Goal: Transaction & Acquisition: Purchase product/service

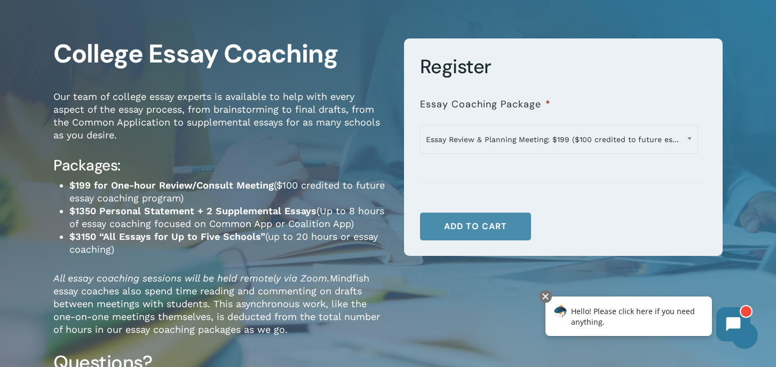
scroll to position [66, 0]
click at [492, 229] on button "Add to cart" at bounding box center [475, 226] width 111 height 28
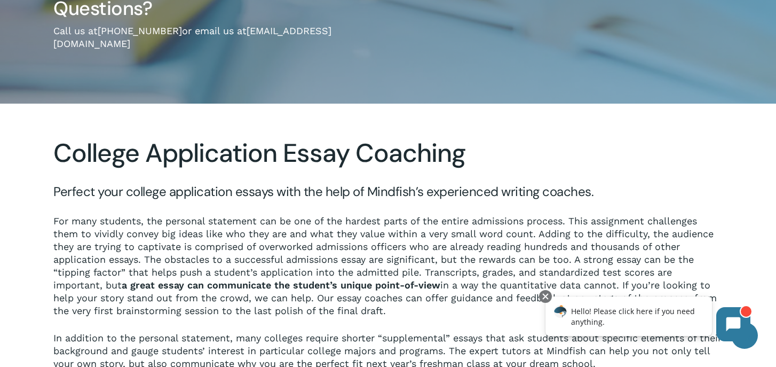
scroll to position [0, 0]
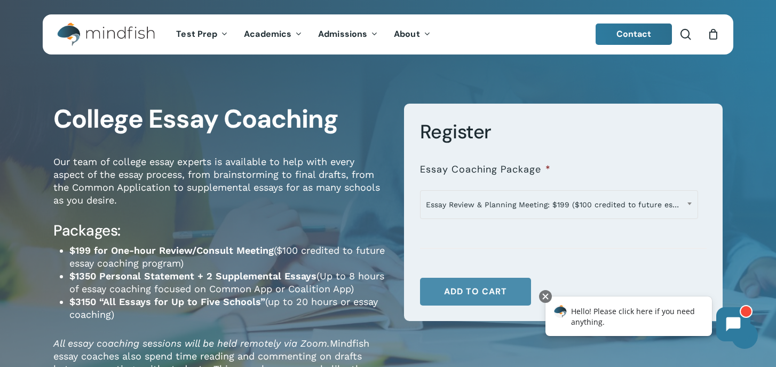
click at [459, 295] on button "Add to cart" at bounding box center [475, 291] width 111 height 28
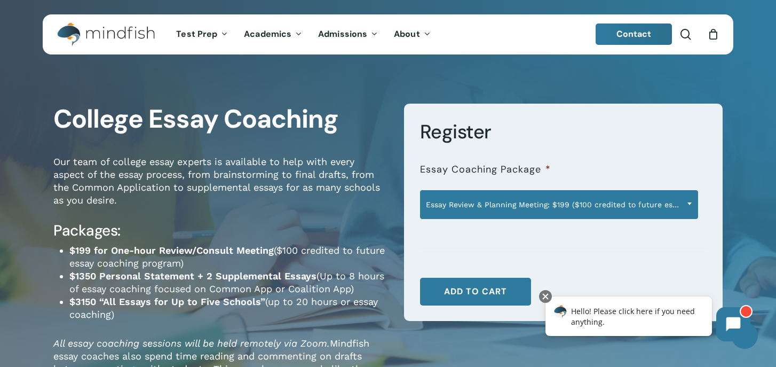
click at [568, 210] on span "Essay Review & Planning Meeting: $199 ($100 credited to future essay program)" at bounding box center [558, 204] width 277 height 22
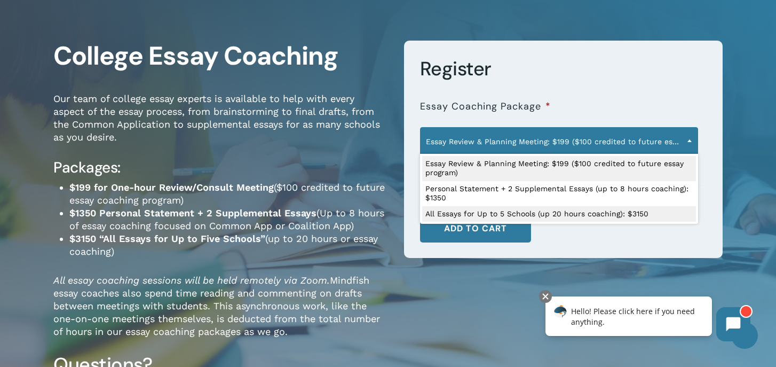
scroll to position [65, 0]
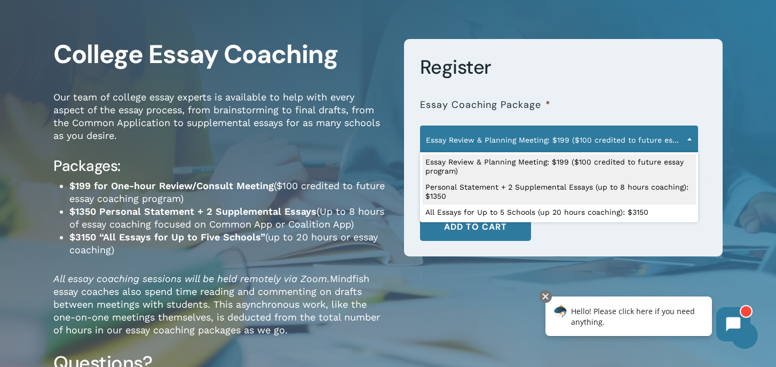
select select "**********"
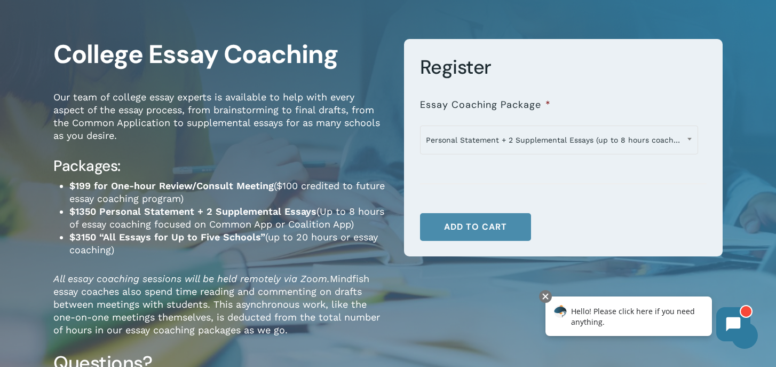
click at [467, 224] on button "Add to cart" at bounding box center [475, 227] width 111 height 28
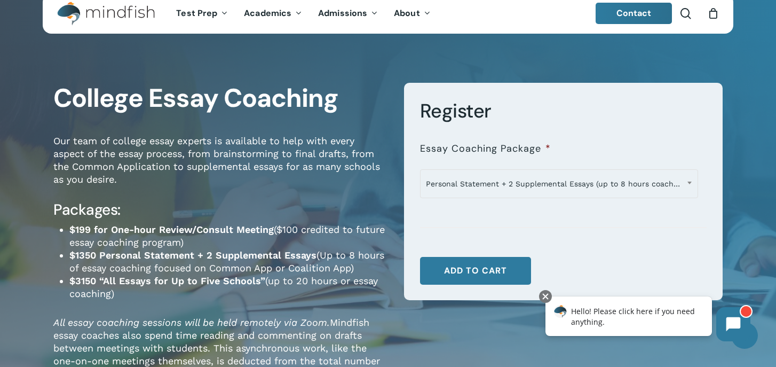
scroll to position [0, 0]
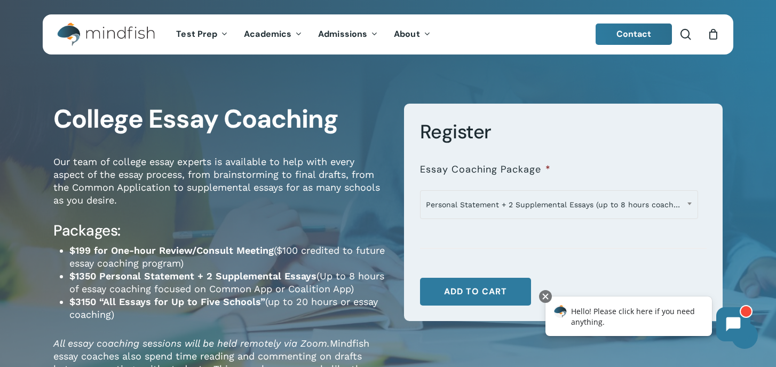
click at [711, 34] on icon "Cart" at bounding box center [713, 34] width 12 height 11
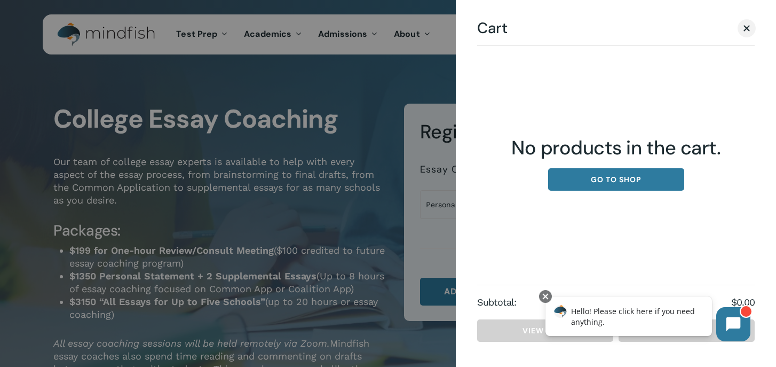
click at [406, 43] on div at bounding box center [388, 183] width 776 height 367
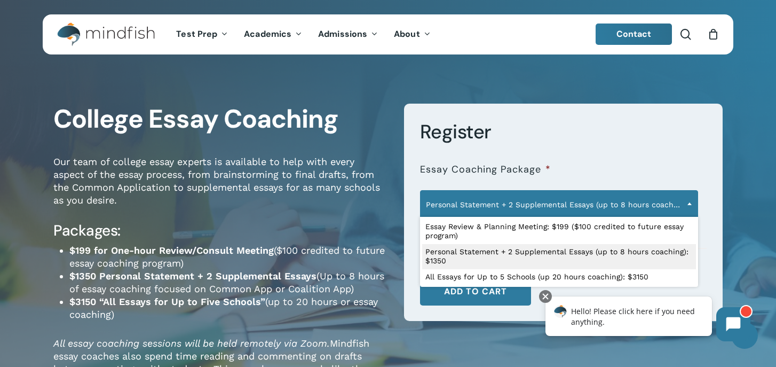
click at [667, 202] on span "Personal Statement + 2 Supplemental Essays (up to 8 hours coaching): $1350" at bounding box center [558, 204] width 277 height 22
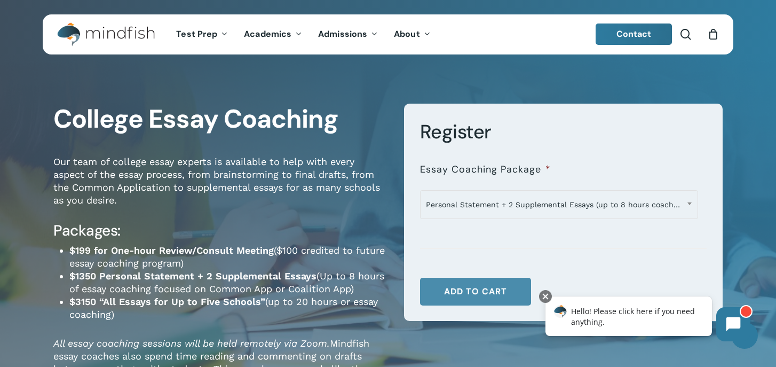
click at [477, 296] on button "Add to cart" at bounding box center [475, 291] width 111 height 28
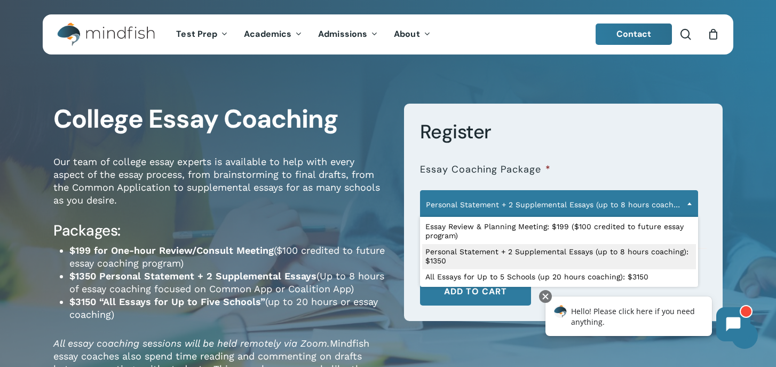
click at [493, 212] on span "Personal Statement + 2 Supplemental Essays (up to 8 hours coaching): $1350" at bounding box center [558, 204] width 277 height 22
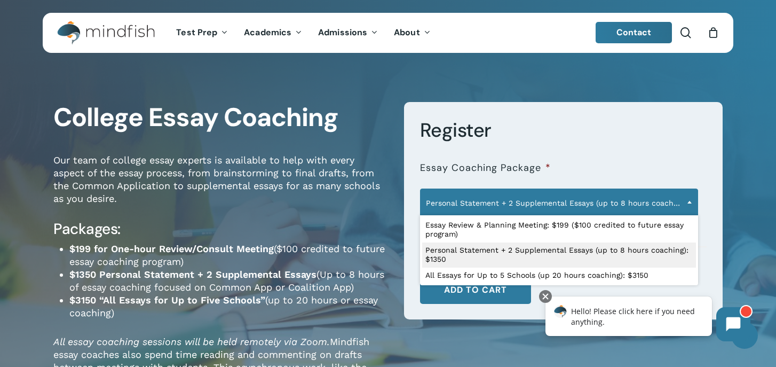
click at [476, 257] on div at bounding box center [563, 253] width 287 height 13
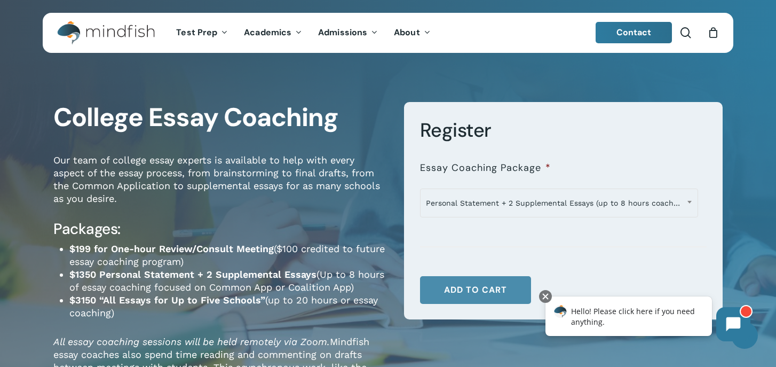
click at [463, 287] on button "Add to cart" at bounding box center [475, 290] width 111 height 28
click at [463, 287] on button "Add to cart" at bounding box center [482, 290] width 125 height 29
click at [718, 29] on div "0" at bounding box center [718, 30] width 12 height 12
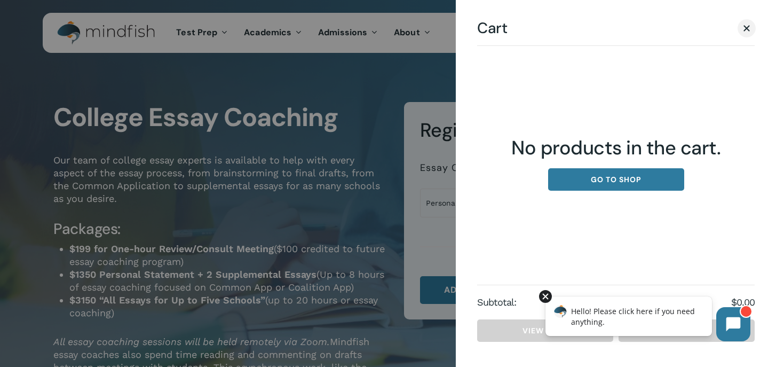
click at [543, 296] on div at bounding box center [545, 296] width 13 height 13
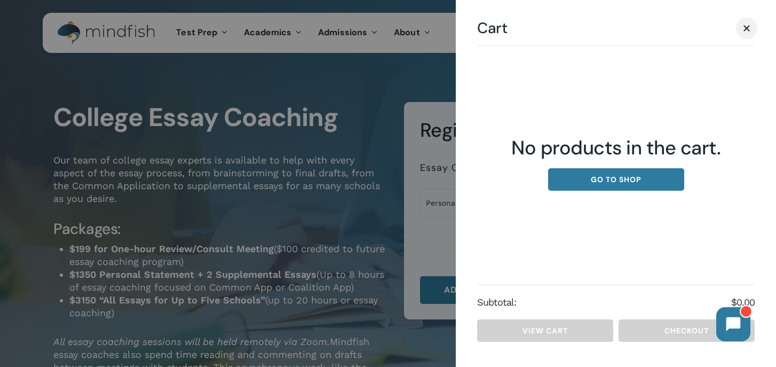
click at [748, 27] on span "Cart" at bounding box center [746, 28] width 11 height 8
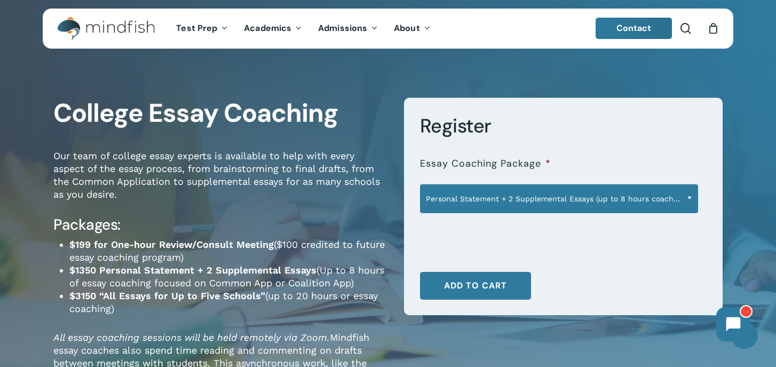
scroll to position [1, 0]
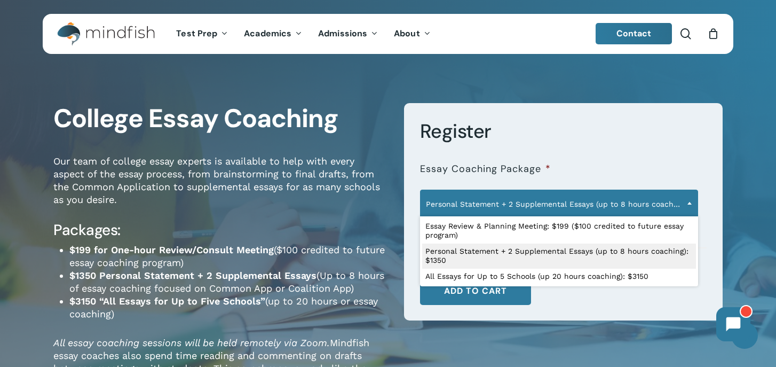
click at [647, 209] on span "Personal Statement + 2 Supplemental Essays (up to 8 hours coaching): $1350" at bounding box center [558, 204] width 277 height 22
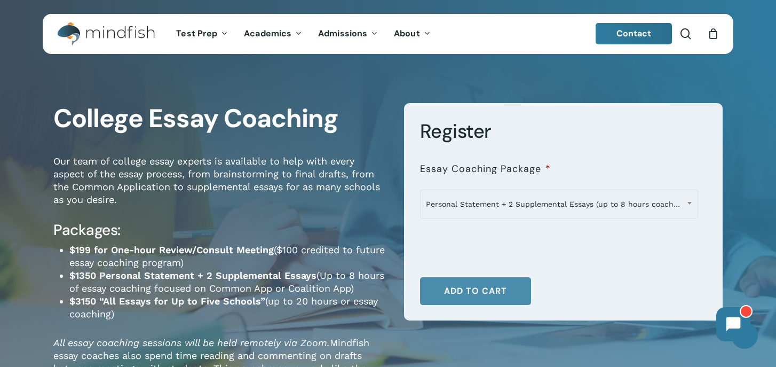
click at [479, 295] on button "Add to cart" at bounding box center [475, 291] width 111 height 28
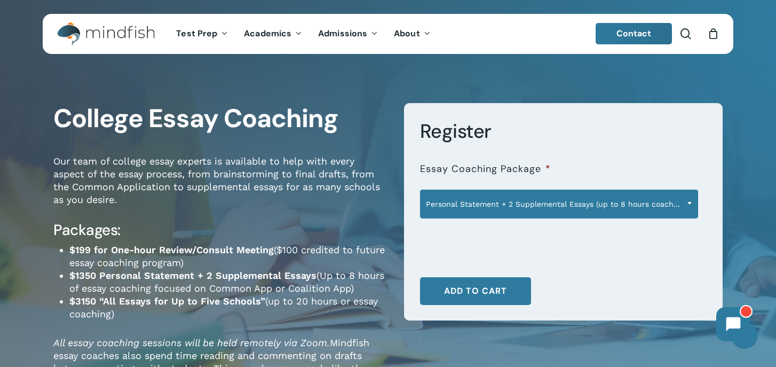
click at [615, 207] on span "Personal Statement + 2 Supplemental Essays (up to 8 hours coaching): $1350" at bounding box center [558, 204] width 277 height 22
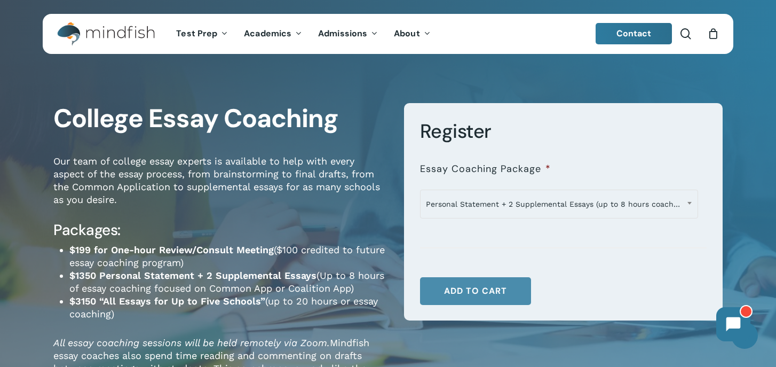
click at [475, 291] on button "Add to cart" at bounding box center [475, 291] width 111 height 28
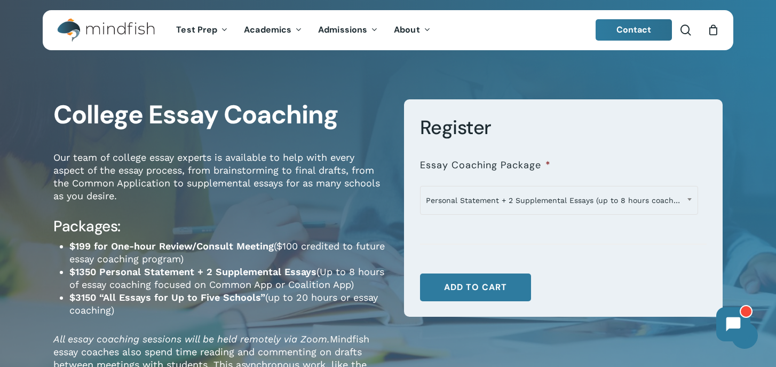
scroll to position [0, 0]
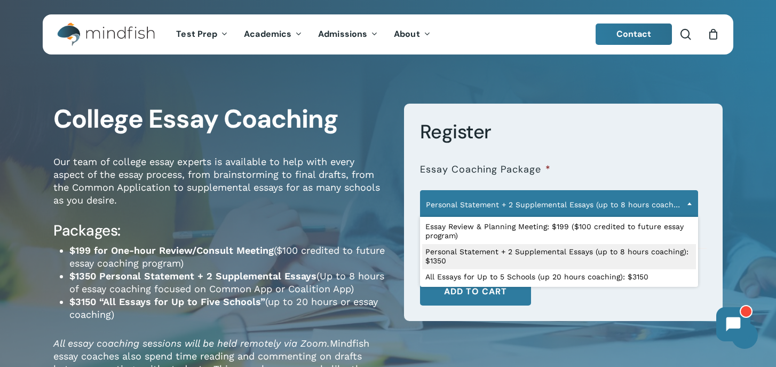
click at [684, 202] on span at bounding box center [689, 203] width 16 height 27
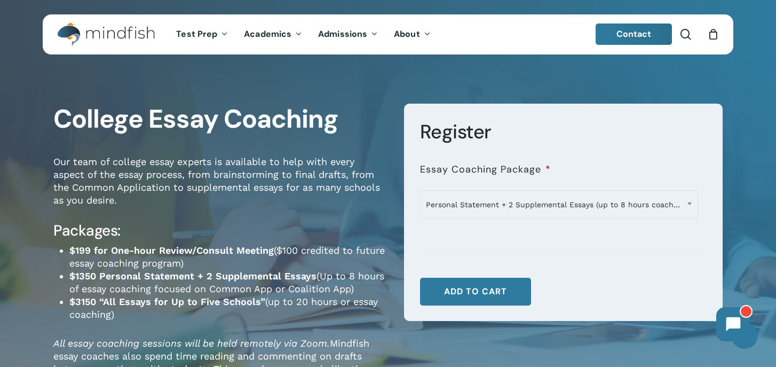
click at [587, 256] on div at bounding box center [563, 255] width 287 height 13
click at [482, 291] on button "Add to cart" at bounding box center [475, 291] width 111 height 28
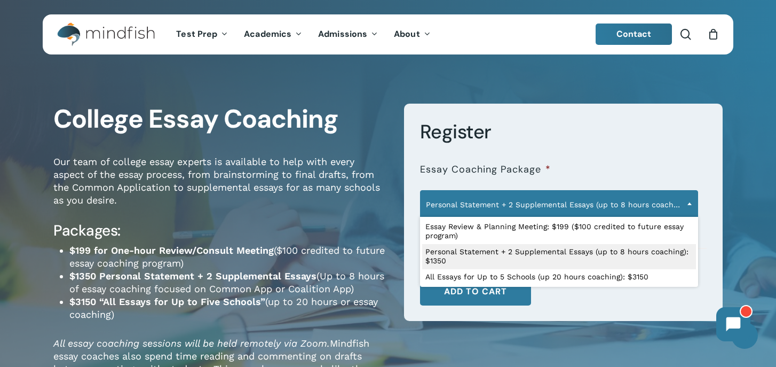
click at [687, 203] on span at bounding box center [689, 203] width 16 height 27
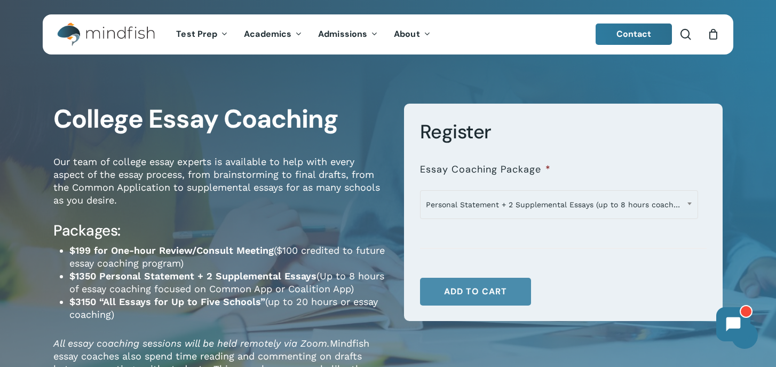
click at [479, 288] on button "Add to cart" at bounding box center [475, 291] width 111 height 28
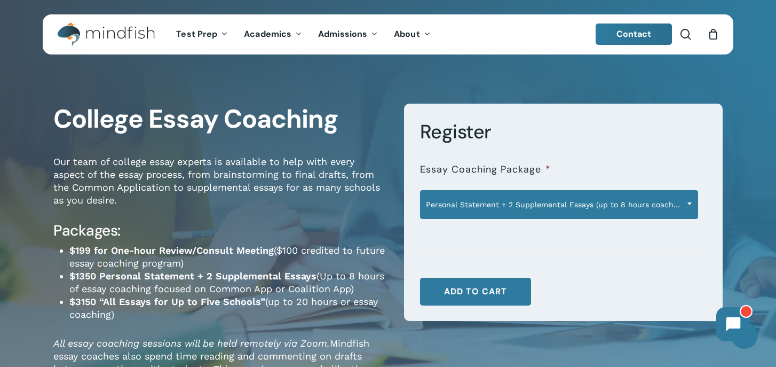
click at [575, 202] on span "Personal Statement + 2 Supplemental Essays (up to 8 hours coaching): $1350" at bounding box center [558, 204] width 277 height 22
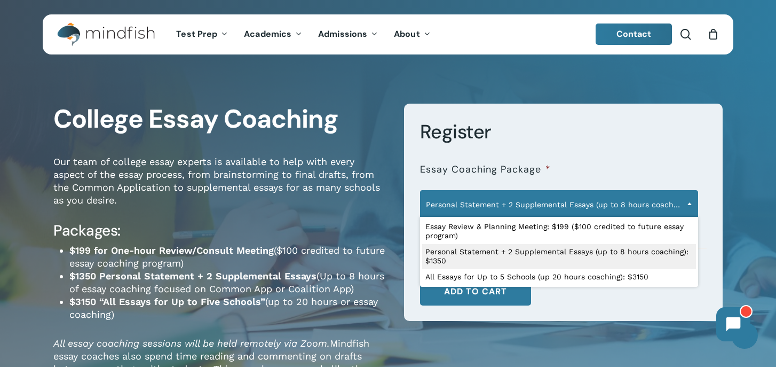
click at [575, 202] on span "Personal Statement + 2 Supplemental Essays (up to 8 hours coaching): $1350" at bounding box center [558, 204] width 277 height 22
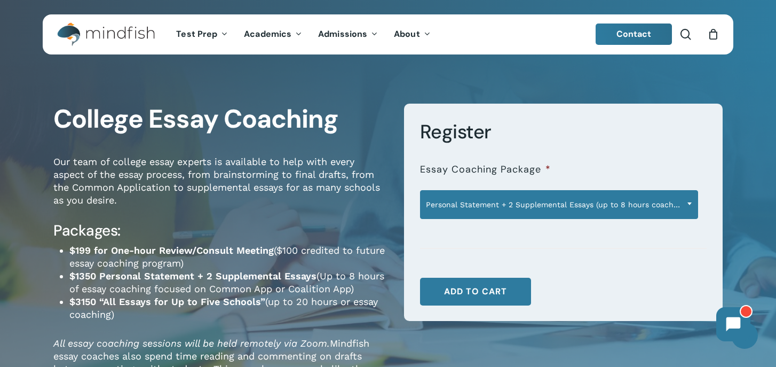
click at [575, 202] on span "Personal Statement + 2 Supplemental Essays (up to 8 hours coaching): $1350" at bounding box center [558, 204] width 277 height 22
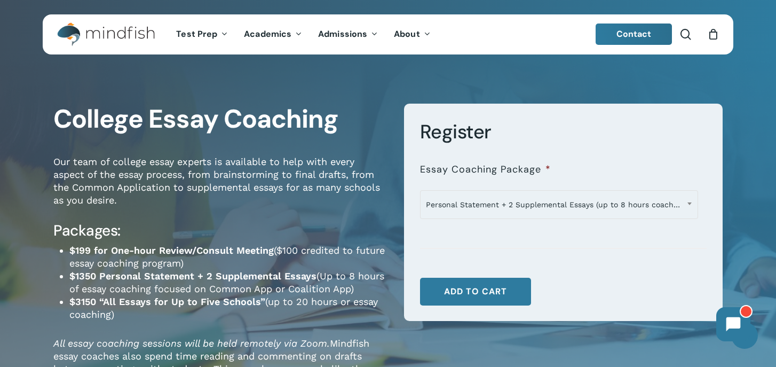
click at [567, 254] on div at bounding box center [563, 255] width 287 height 13
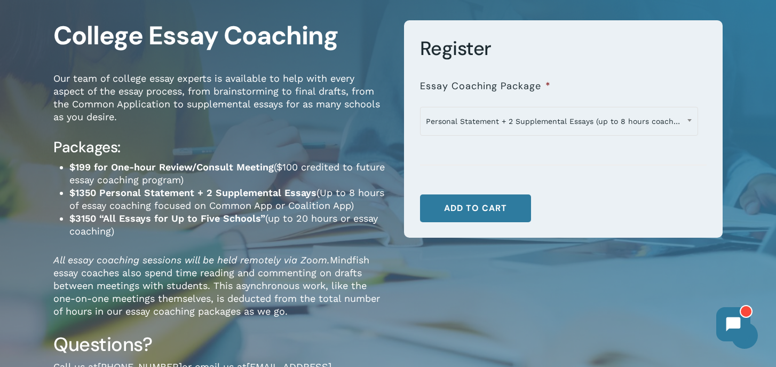
scroll to position [76, 0]
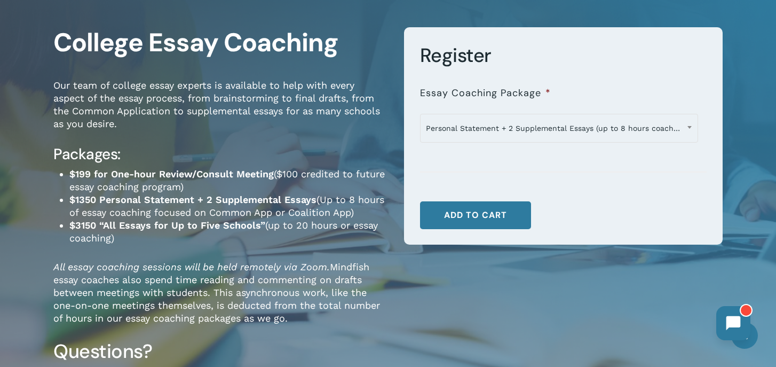
click at [728, 322] on icon at bounding box center [733, 323] width 14 height 14
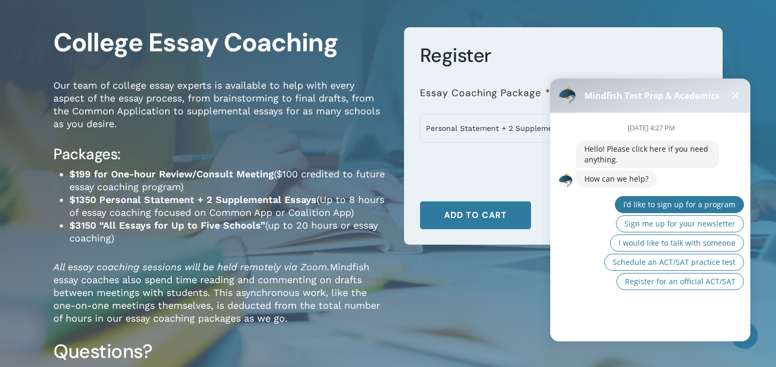
click at [701, 210] on button "I’d like to sign up for a program" at bounding box center [679, 204] width 129 height 17
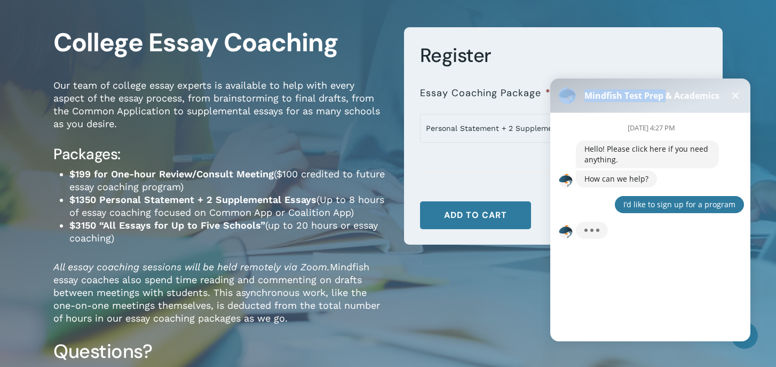
drag, startPoint x: 664, startPoint y: 90, endPoint x: 486, endPoint y: 117, distance: 180.7
click html "Mindfish Test Prep & Academics [DATE] 4:27 PM Hello! Please click here if you n…"
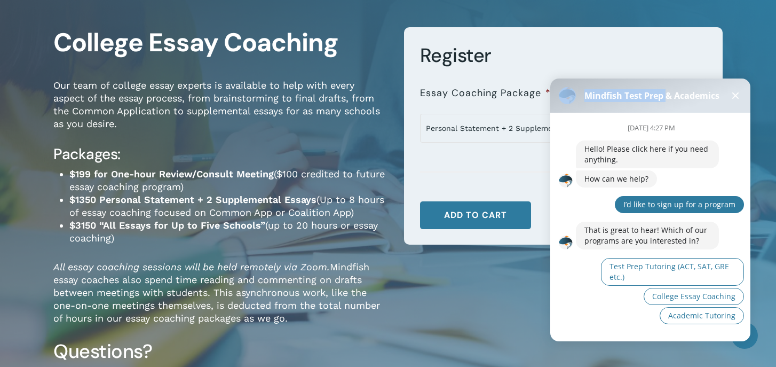
scroll to position [10, 0]
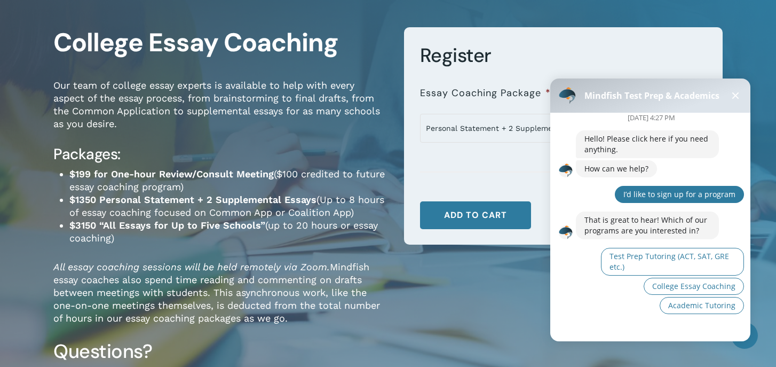
click at [625, 289] on div "Test Prep Tutoring (ACT, SAT, GRE etc.) College Essay Coaching Academic Tutoring" at bounding box center [672, 282] width 143 height 68
